Goal: Obtain resource: Download file/media

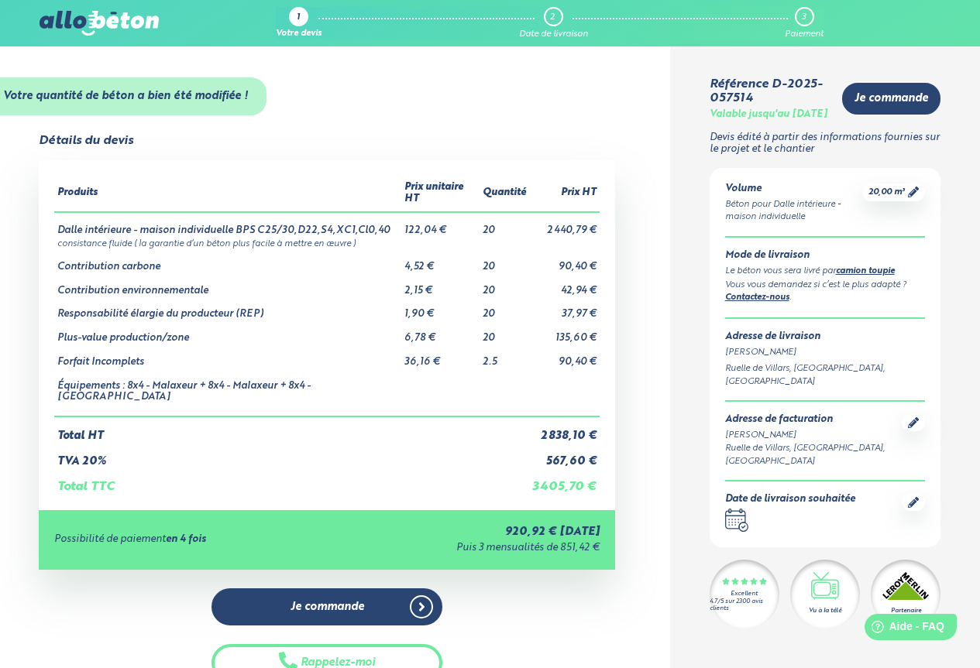
click at [266, 443] on td "TVA 20%" at bounding box center [291, 456] width 475 height 26
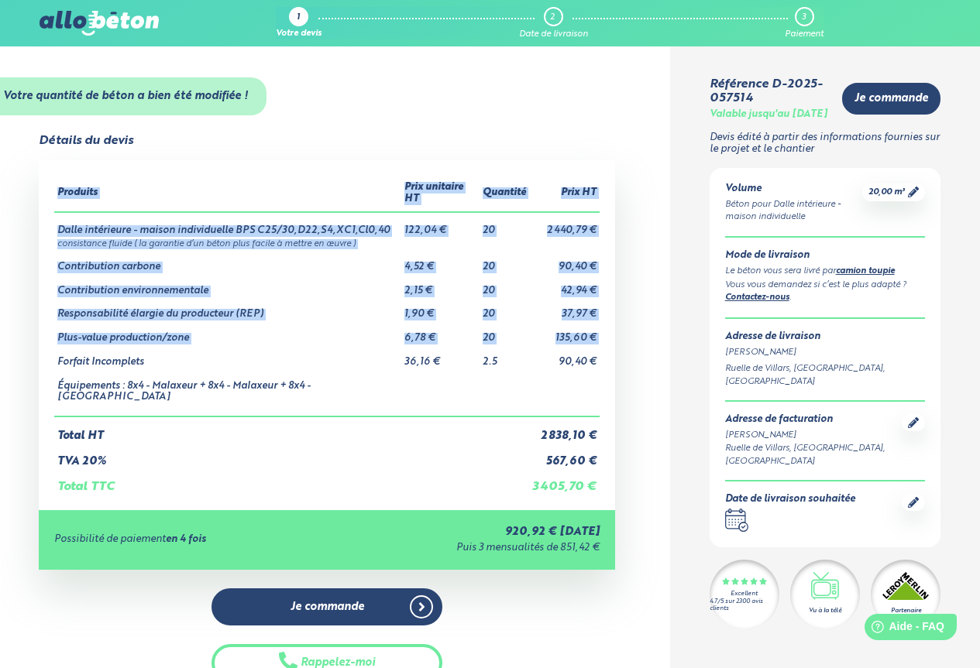
drag, startPoint x: 55, startPoint y: 349, endPoint x: 603, endPoint y: 351, distance: 548.4
click at [603, 351] on div "Produits Prix unitaire HT Quantité Prix HT Dalle intérieure - maison individuel…" at bounding box center [327, 334] width 576 height 349
click at [574, 373] on td at bounding box center [564, 393] width 70 height 48
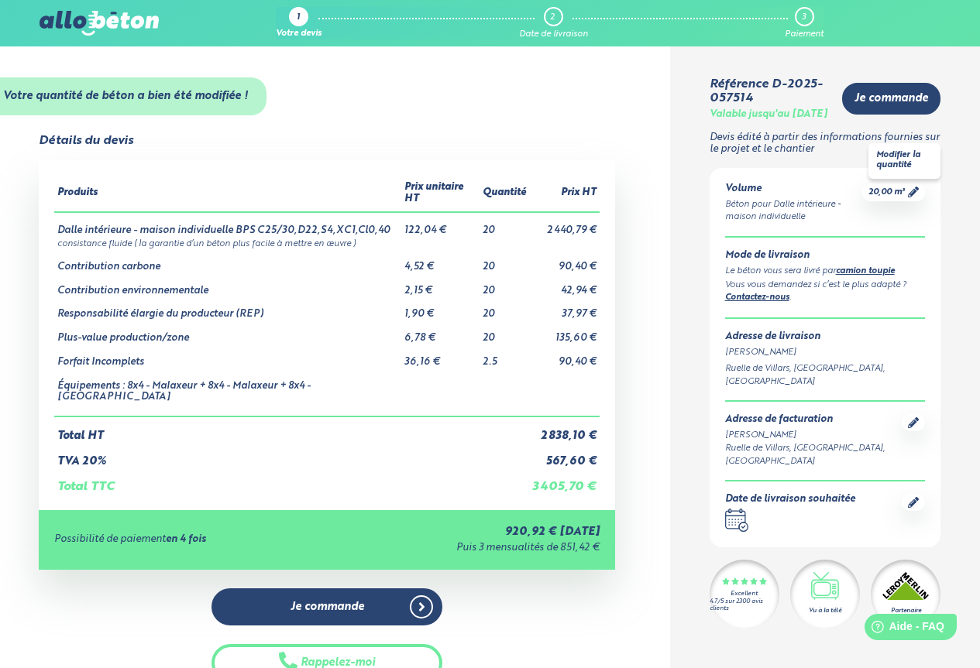
click at [912, 198] on icon at bounding box center [913, 192] width 11 height 11
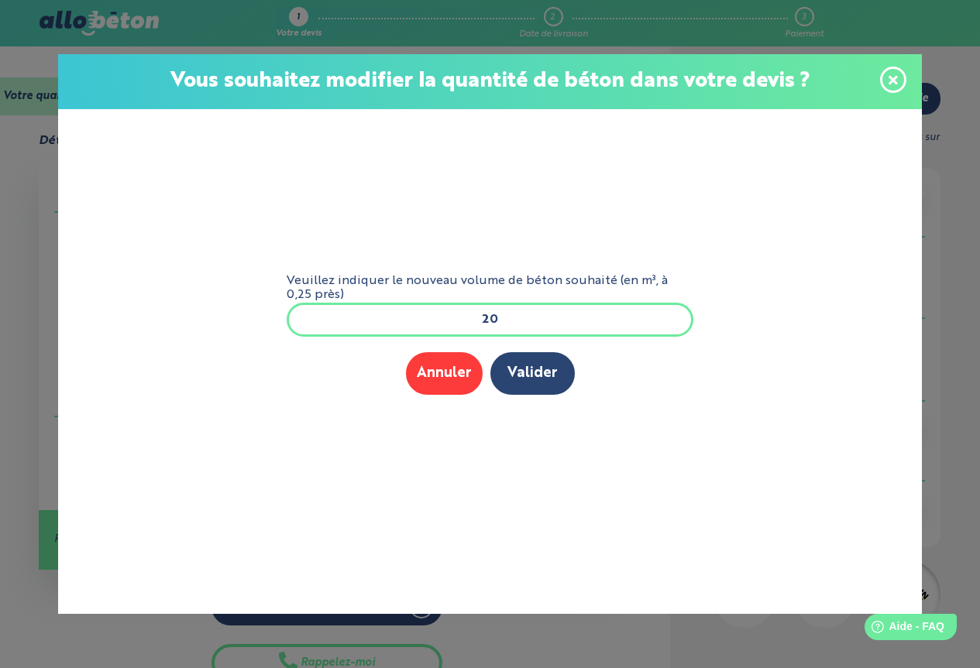
click at [501, 316] on input "20" at bounding box center [490, 320] width 407 height 34
type input "2"
type input "19"
click at [531, 375] on button "Valider" at bounding box center [532, 373] width 84 height 43
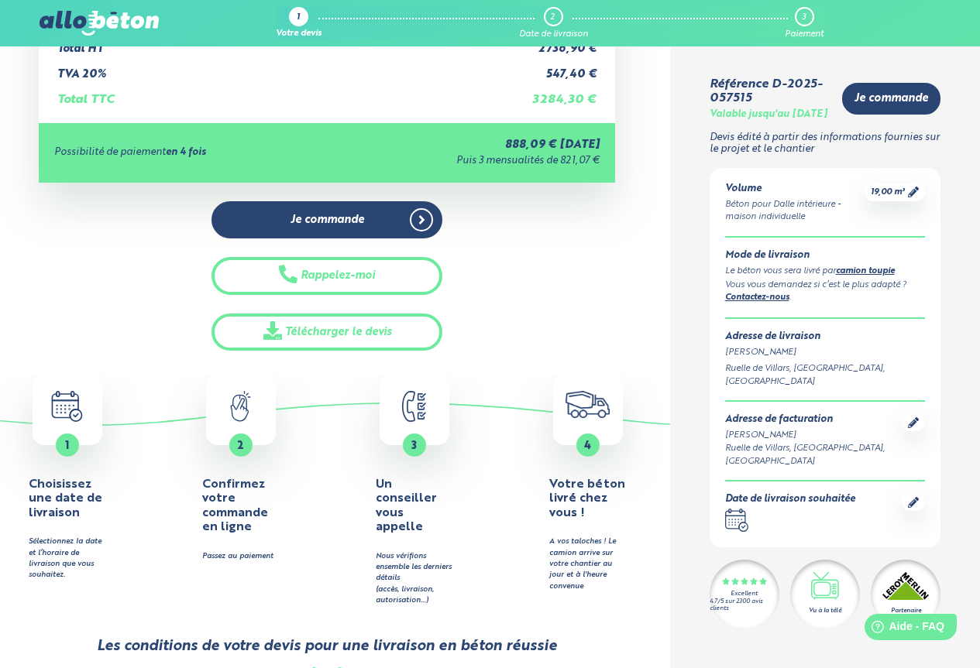
scroll to position [232, 0]
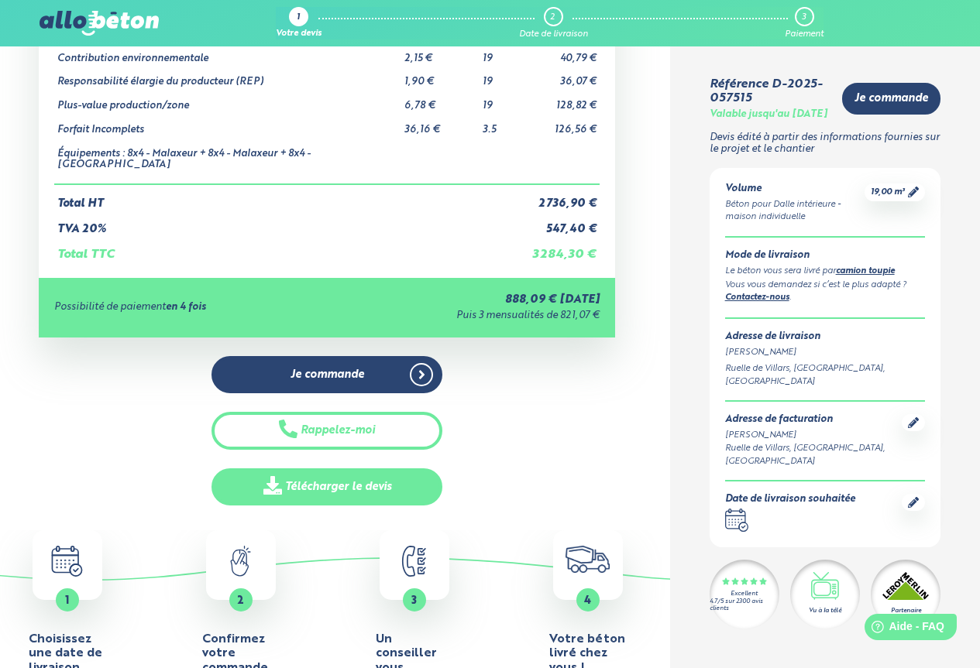
click at [341, 469] on link "Télécharger le devis" at bounding box center [326, 488] width 231 height 38
